Goal: Information Seeking & Learning: Learn about a topic

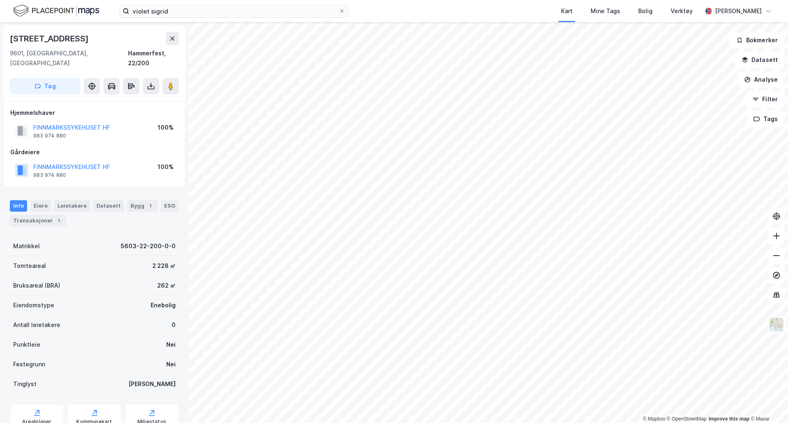
scroll to position [0, 0]
click at [270, 9] on input "violet sigrid" at bounding box center [233, 11] width 209 height 12
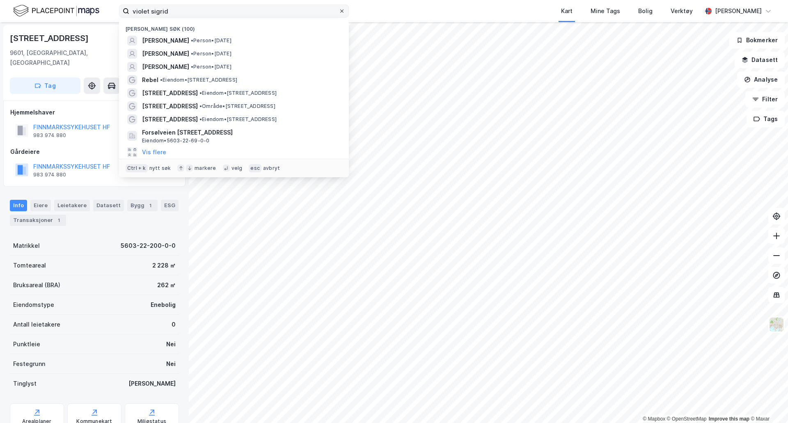
click at [344, 14] on span at bounding box center [341, 11] width 7 height 7
click at [338, 14] on input "violet sigrid" at bounding box center [233, 11] width 209 height 12
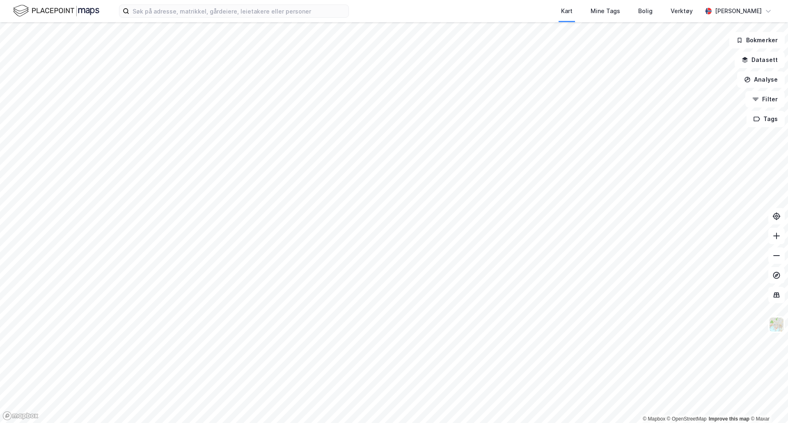
click at [302, 4] on div "Kart Mine Tags Bolig Verktøy [PERSON_NAME]" at bounding box center [394, 11] width 788 height 22
click at [300, 11] on input at bounding box center [238, 11] width 219 height 12
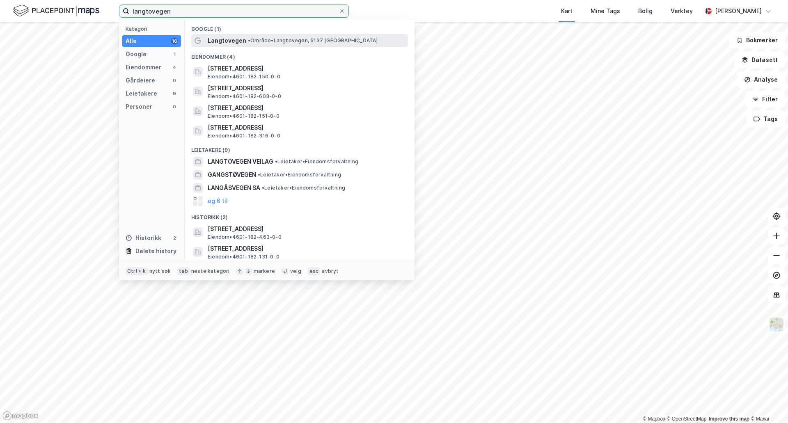
type input "langtovegen"
click at [329, 46] on div "Langtovegen • Område • [GEOGRAPHIC_DATA], 5137 [GEOGRAPHIC_DATA]" at bounding box center [299, 40] width 217 height 13
